Goal: Information Seeking & Learning: Learn about a topic

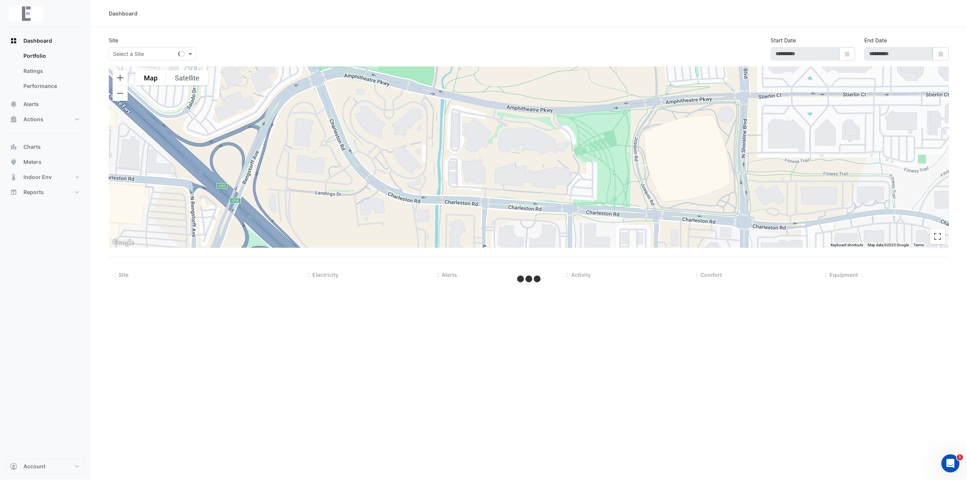
type input "**********"
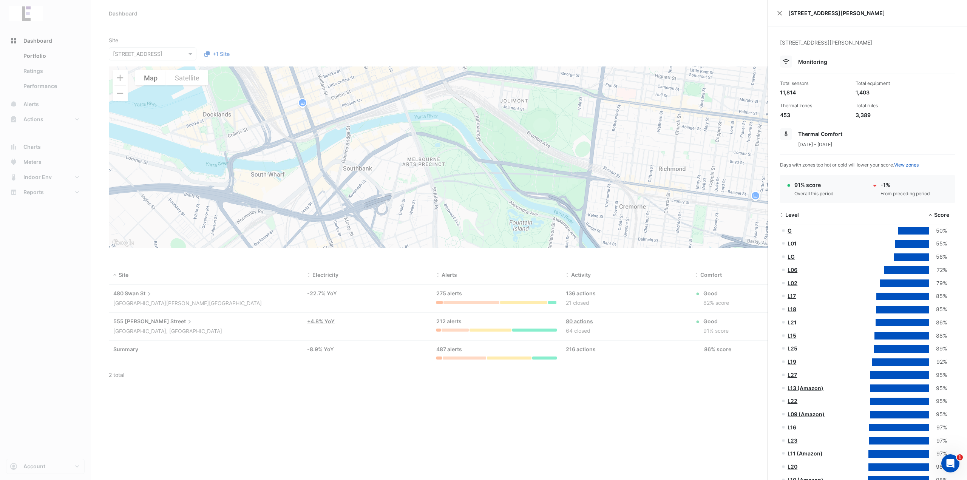
click at [791, 231] on link "G" at bounding box center [790, 231] width 4 height 6
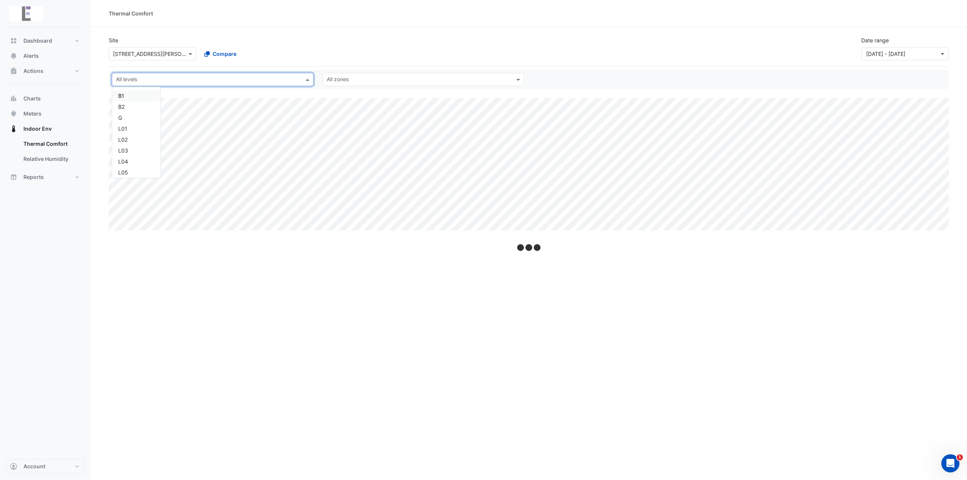
click at [274, 82] on input "text" at bounding box center [208, 80] width 185 height 8
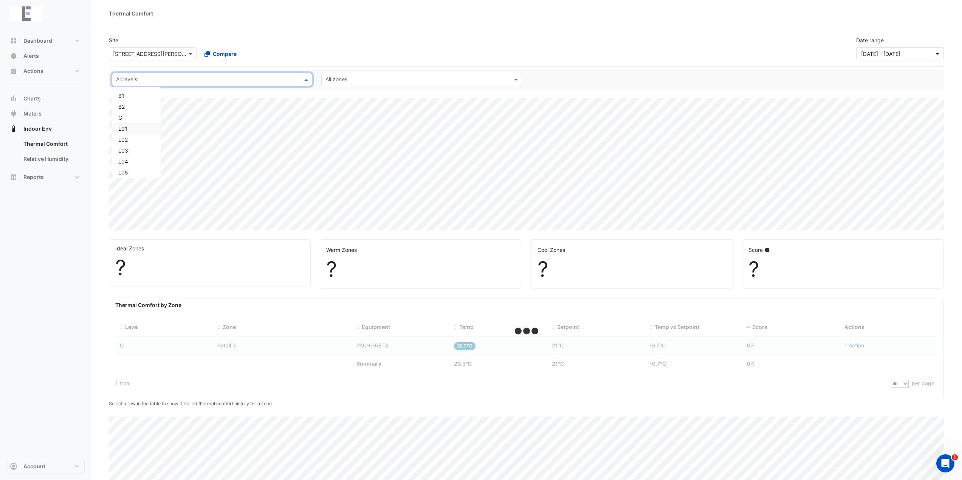
click at [128, 130] on div "L01" at bounding box center [136, 129] width 36 height 8
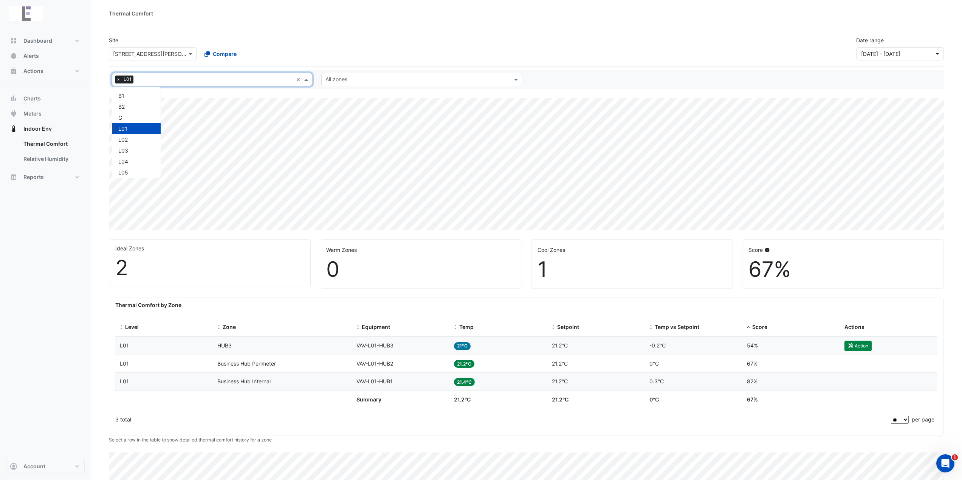
click at [254, 78] on input "text" at bounding box center [214, 80] width 156 height 8
click at [143, 139] on div "L02" at bounding box center [136, 140] width 36 height 8
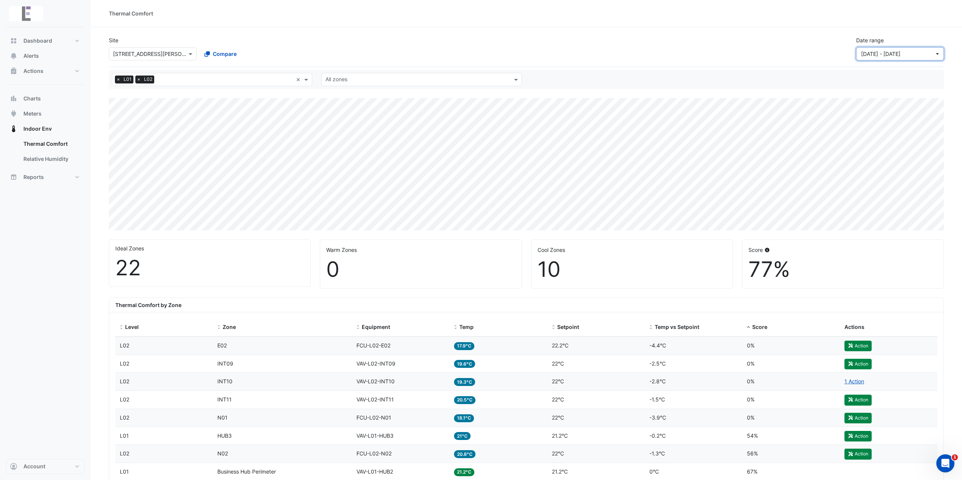
click at [869, 56] on span "[DATE] - [DATE]" at bounding box center [880, 54] width 39 height 6
drag, startPoint x: 752, startPoint y: 44, endPoint x: 588, endPoint y: 44, distance: 163.6
click at [751, 44] on div "Site Select a Site × [STREET_ADDRESS][PERSON_NAME] Compare Date range [DATE] - …" at bounding box center [526, 45] width 844 height 30
click at [56, 70] on button "Actions" at bounding box center [45, 70] width 79 height 15
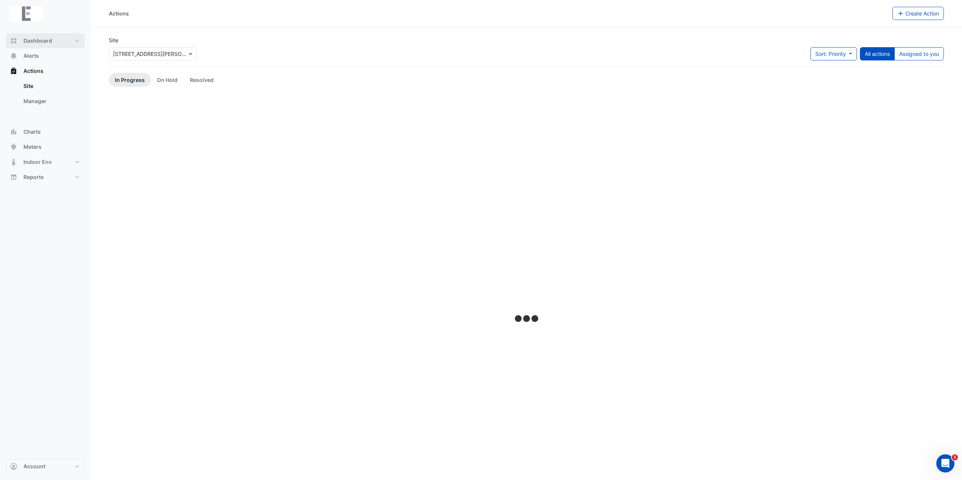
click at [58, 42] on button "Dashboard" at bounding box center [45, 40] width 79 height 15
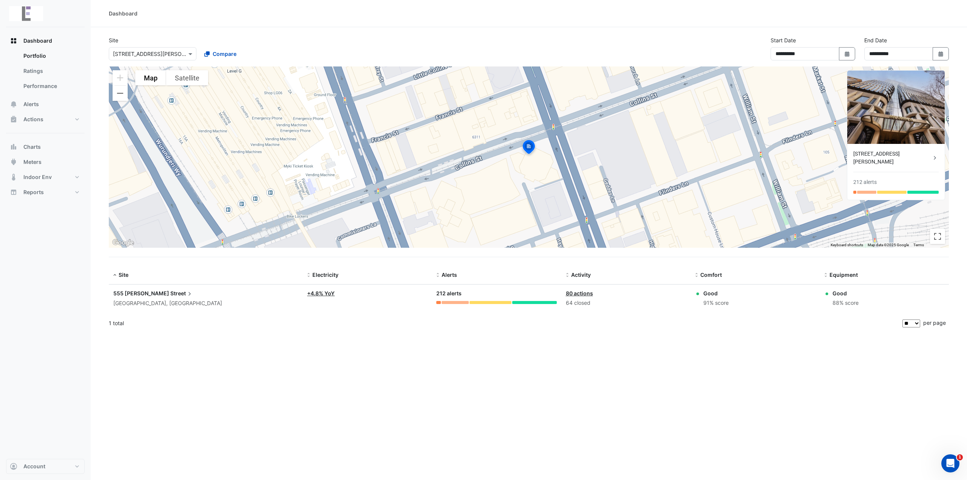
click at [170, 293] on span "Street" at bounding box center [181, 293] width 23 height 8
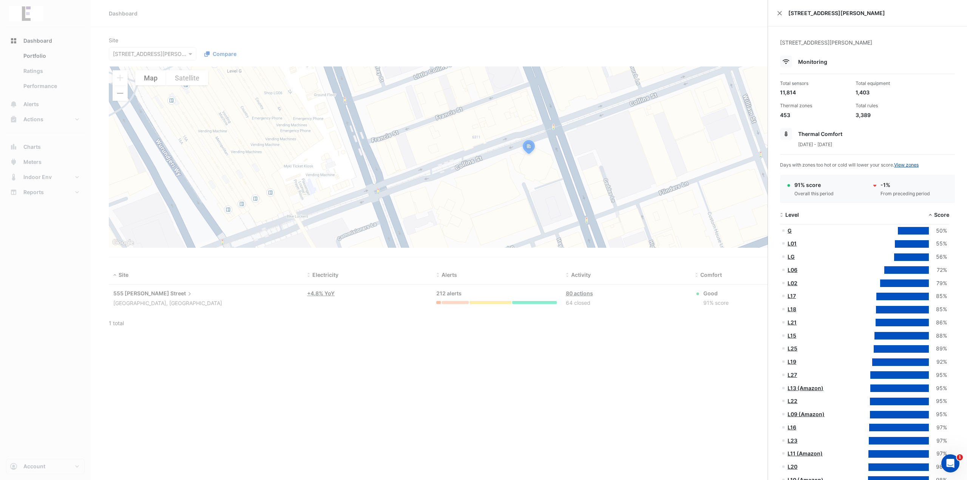
click at [910, 164] on link "View zones" at bounding box center [907, 165] width 25 height 6
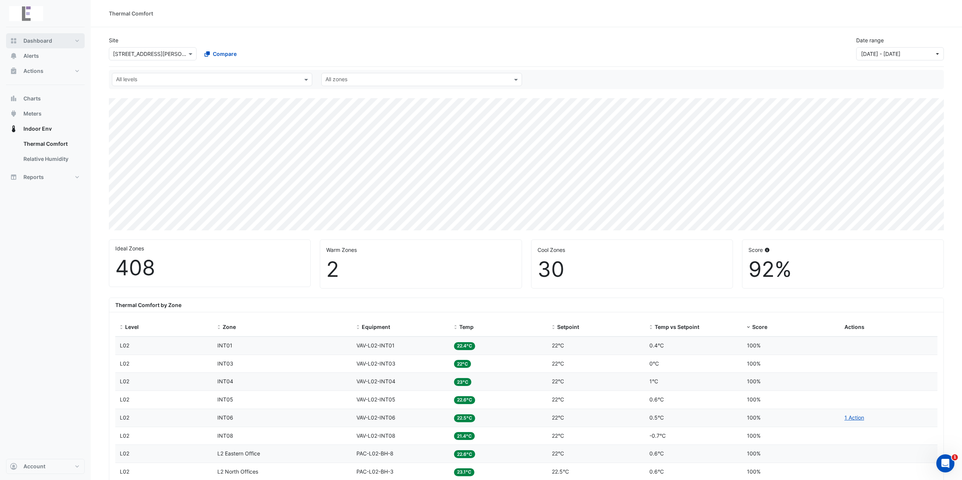
click at [55, 43] on button "Dashboard" at bounding box center [45, 40] width 79 height 15
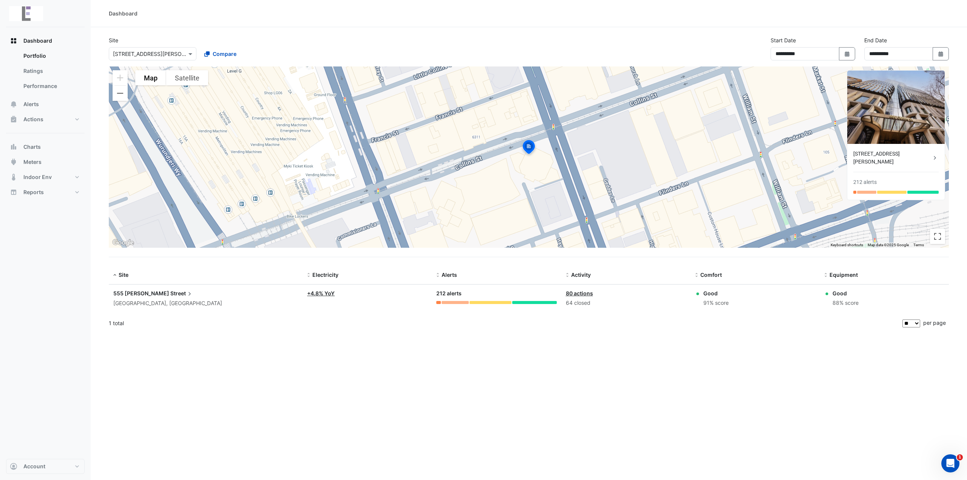
click at [170, 294] on span "Street" at bounding box center [181, 293] width 23 height 8
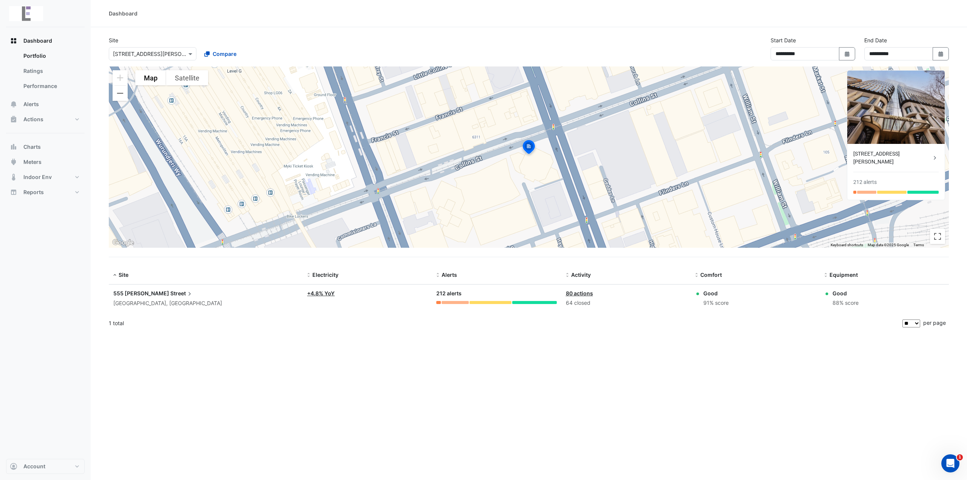
click at [442, 36] on ngb-offcanvas-backdrop at bounding box center [483, 240] width 967 height 480
click at [37, 121] on span "Actions" at bounding box center [33, 120] width 20 height 8
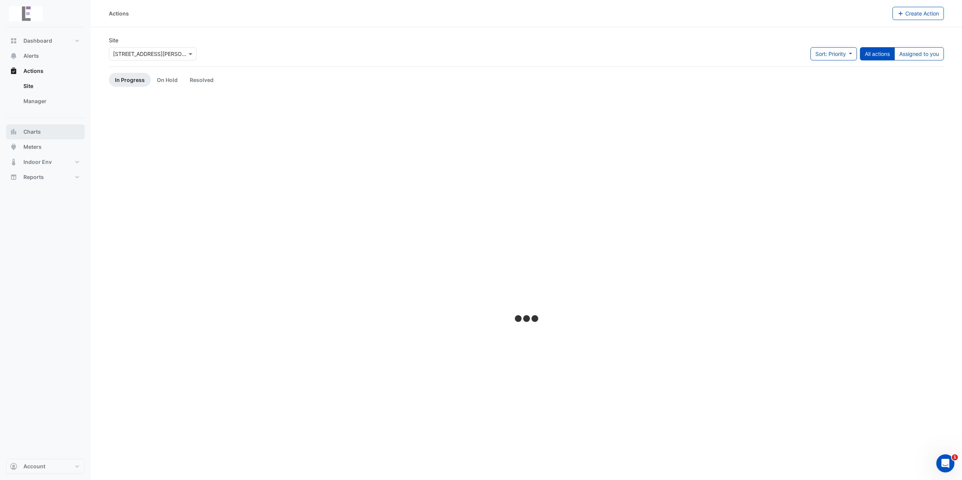
click at [44, 129] on button "Charts" at bounding box center [45, 131] width 79 height 15
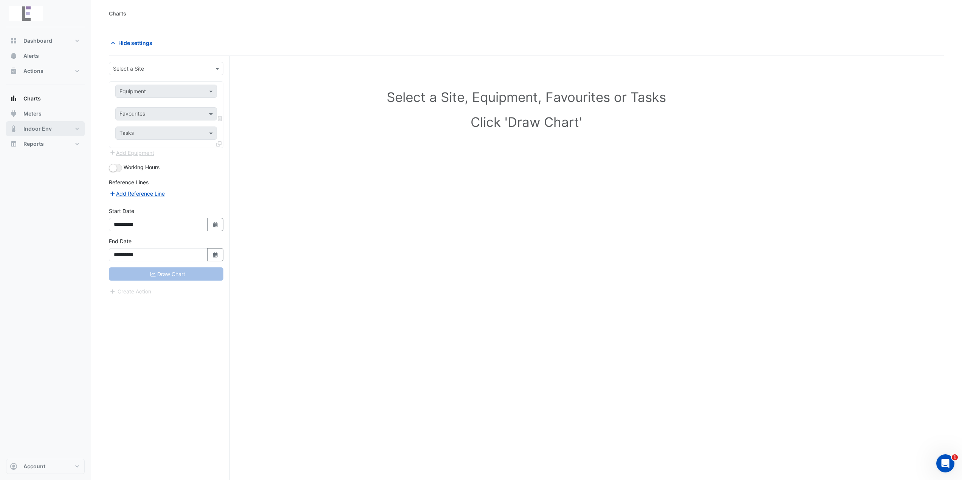
click at [46, 126] on span "Indoor Env" at bounding box center [37, 129] width 28 height 8
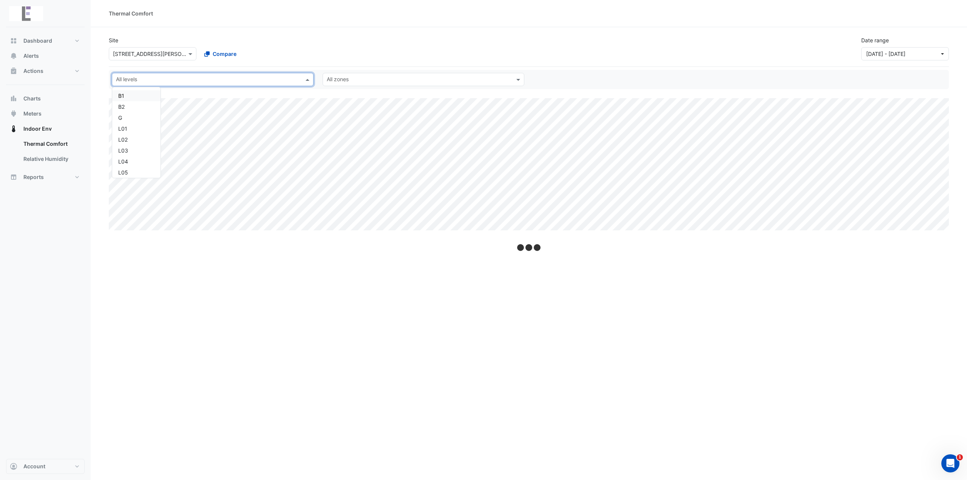
click at [233, 80] on input "text" at bounding box center [208, 80] width 185 height 8
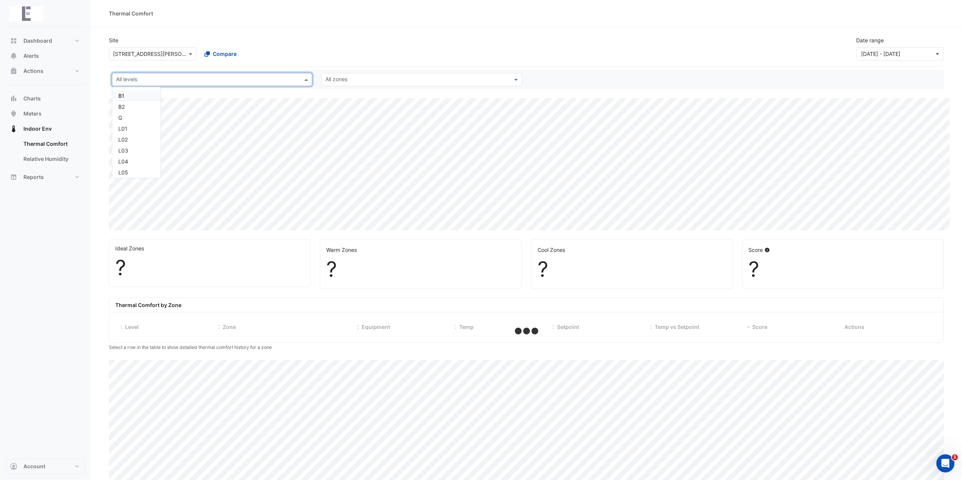
drag, startPoint x: 393, startPoint y: 71, endPoint x: 394, endPoint y: 80, distance: 9.1
click at [394, 76] on div "All levels B1 B2 G L01 L02 L03 L04 L05 L06 L07 L08 (Amazon) L09 (Amazon) L10 (A…" at bounding box center [526, 79] width 835 height 19
click at [394, 81] on input "text" at bounding box center [416, 80] width 183 height 8
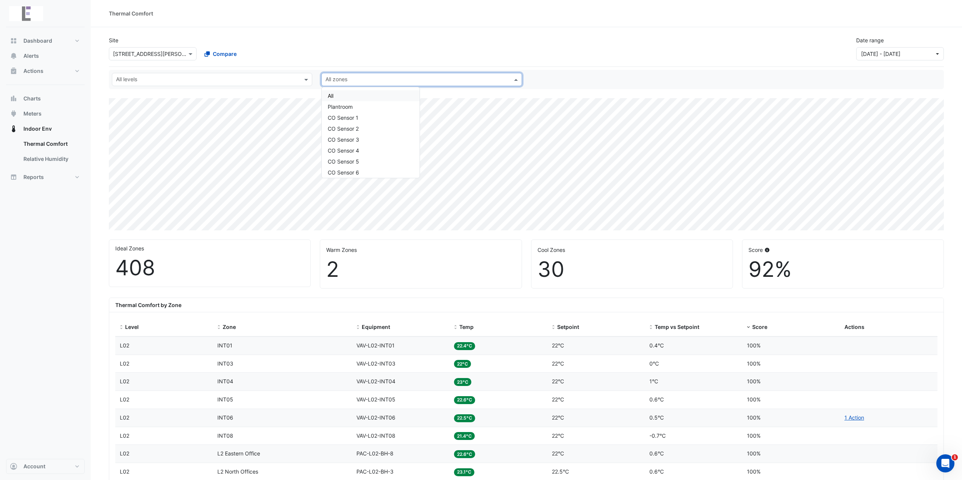
click at [397, 61] on div "Site Select a Site × [STREET_ADDRESS][PERSON_NAME] Compare Date range [DATE] - …" at bounding box center [526, 48] width 835 height 37
